Goal: Obtain resource: Obtain resource

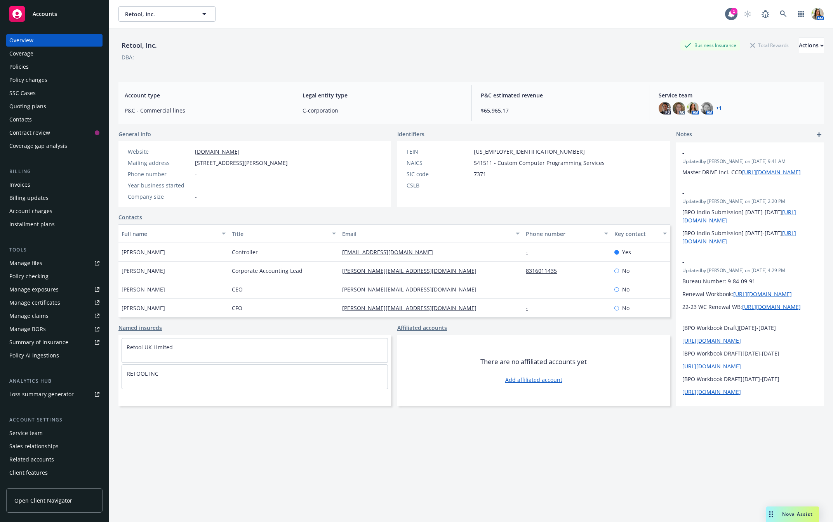
click at [68, 13] on div "Accounts" at bounding box center [54, 14] width 90 height 16
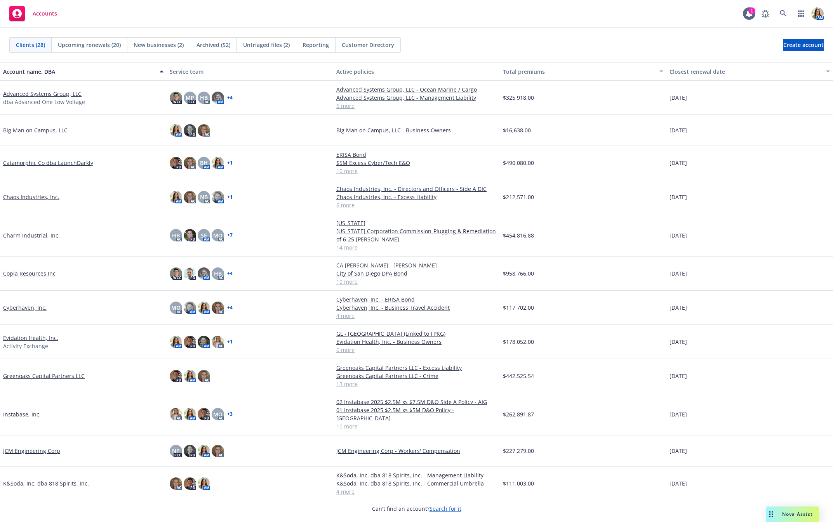
click at [28, 235] on link "Charm Industrial, Inc." at bounding box center [31, 235] width 57 height 8
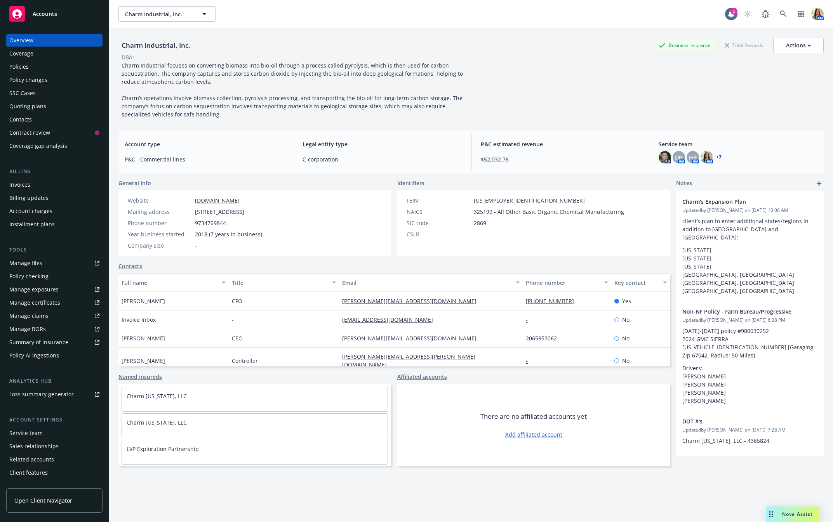
click at [29, 261] on div "Manage files" at bounding box center [25, 263] width 33 height 12
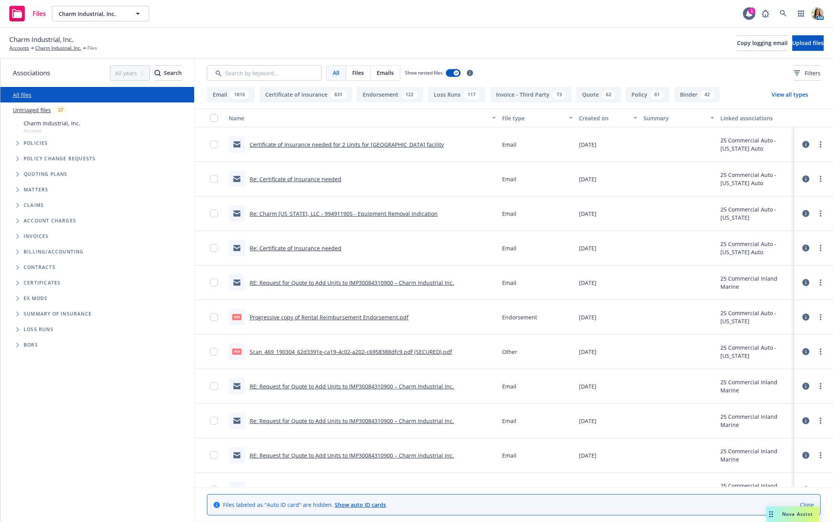
click at [322, 144] on link "Certificate of Insurance needed for 2 Units for [GEOGRAPHIC_DATA] facility" at bounding box center [347, 144] width 194 height 7
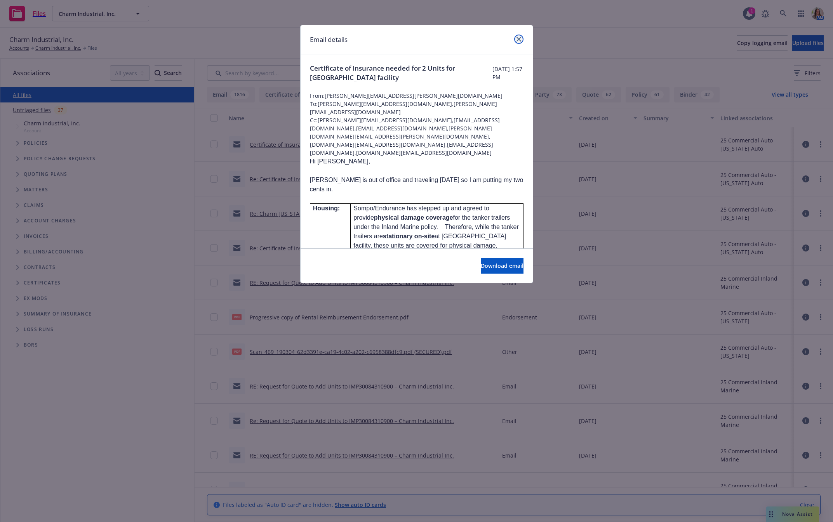
click at [518, 41] on icon "close" at bounding box center [518, 39] width 5 height 5
